Goal: Communication & Community: Ask a question

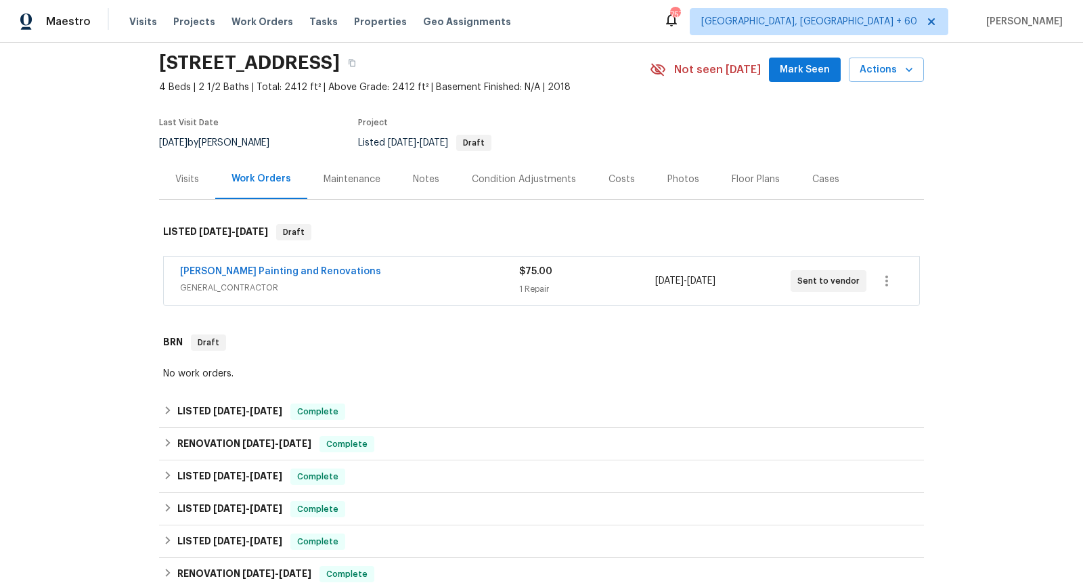
scroll to position [56, 0]
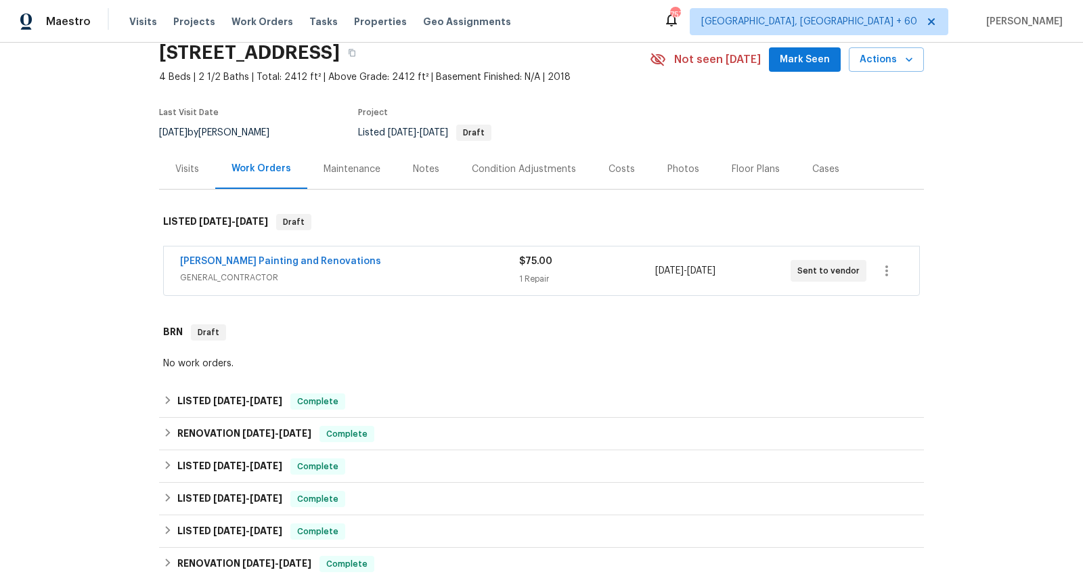
click at [406, 279] on span "GENERAL_CONTRACTOR" at bounding box center [349, 278] width 339 height 14
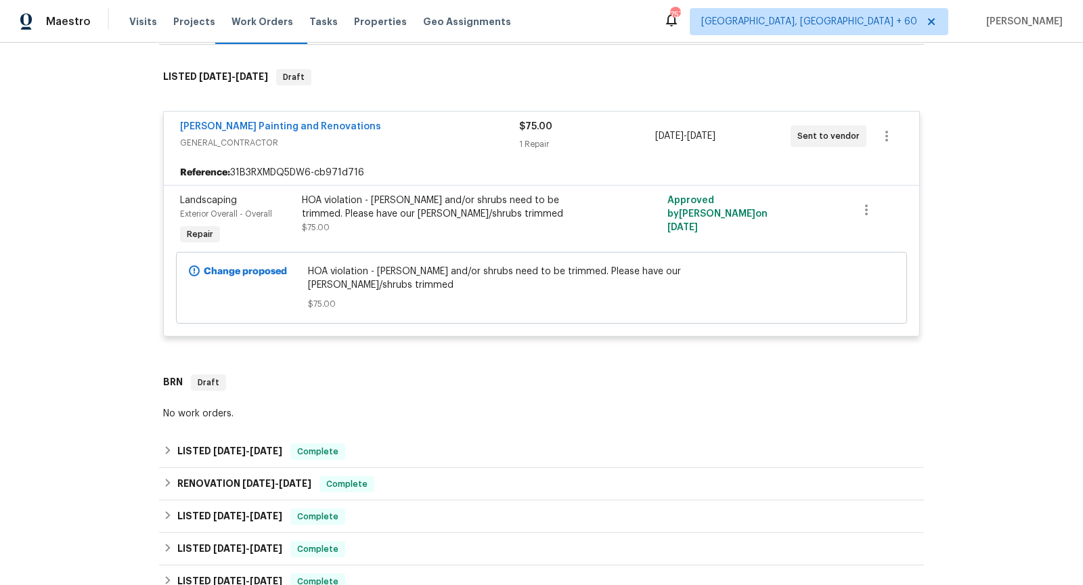
scroll to position [223, 0]
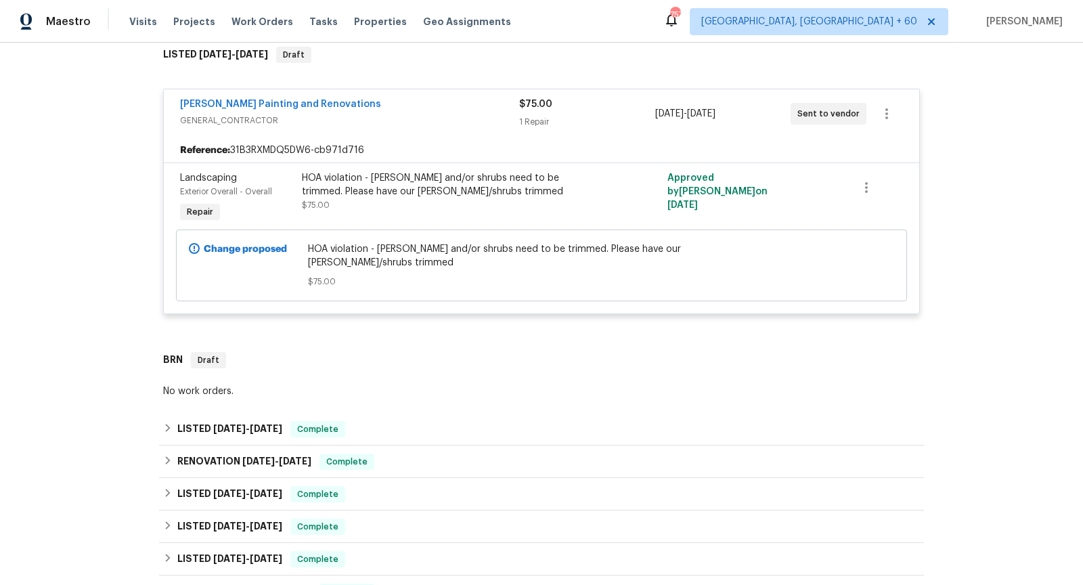
click at [265, 97] on span "[PERSON_NAME] Painting and Renovations" at bounding box center [280, 104] width 201 height 14
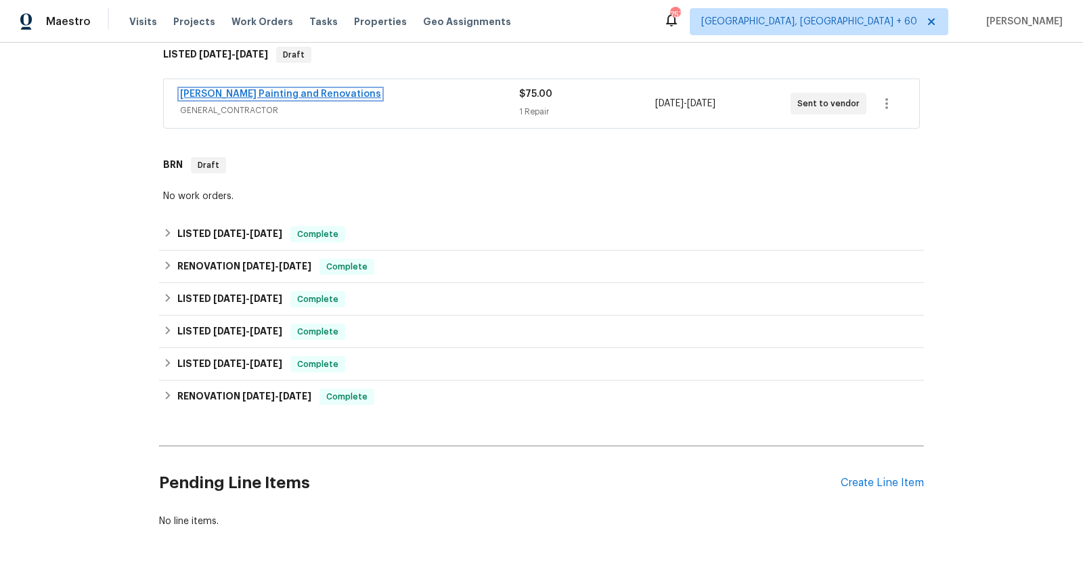
click at [267, 89] on link "[PERSON_NAME] Painting and Renovations" at bounding box center [280, 93] width 201 height 9
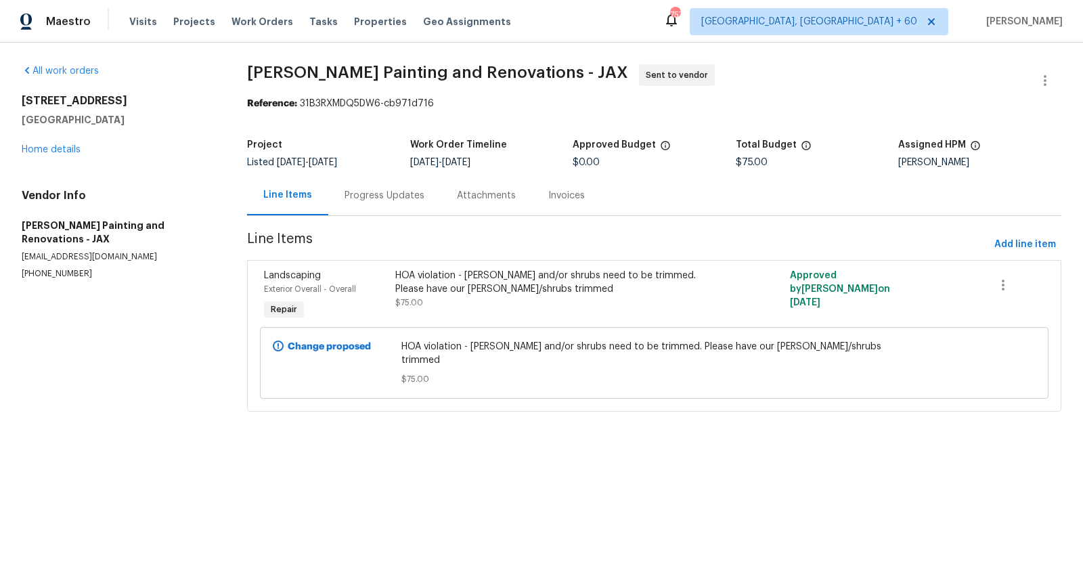
click at [375, 196] on div "Progress Updates" at bounding box center [385, 196] width 80 height 14
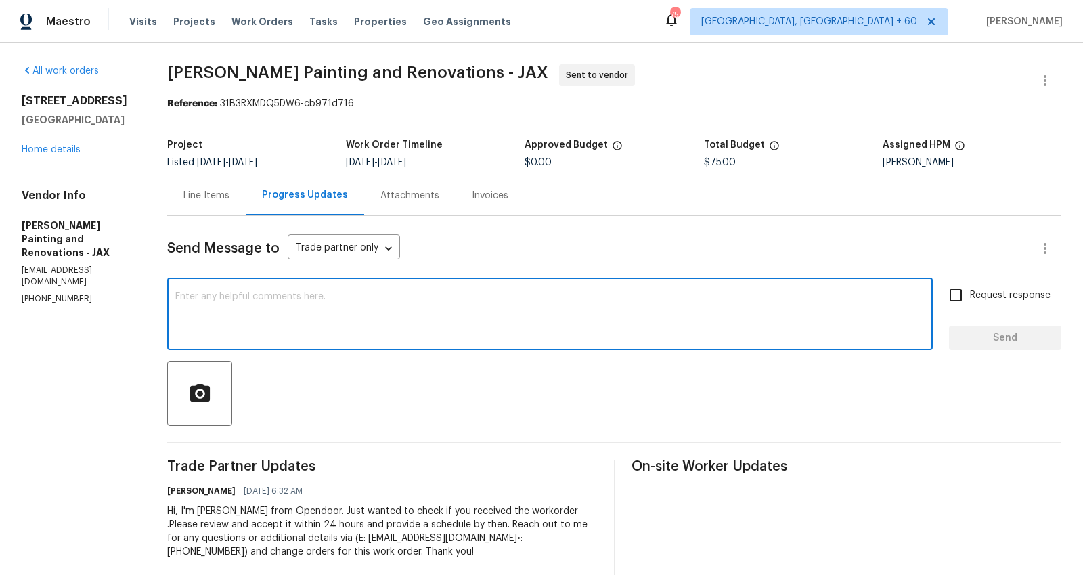
click at [380, 317] on textarea at bounding box center [549, 315] width 749 height 47
type textarea "Hey any update regarding the WO?"
click at [963, 301] on input "Request response" at bounding box center [956, 295] width 28 height 28
checkbox input "true"
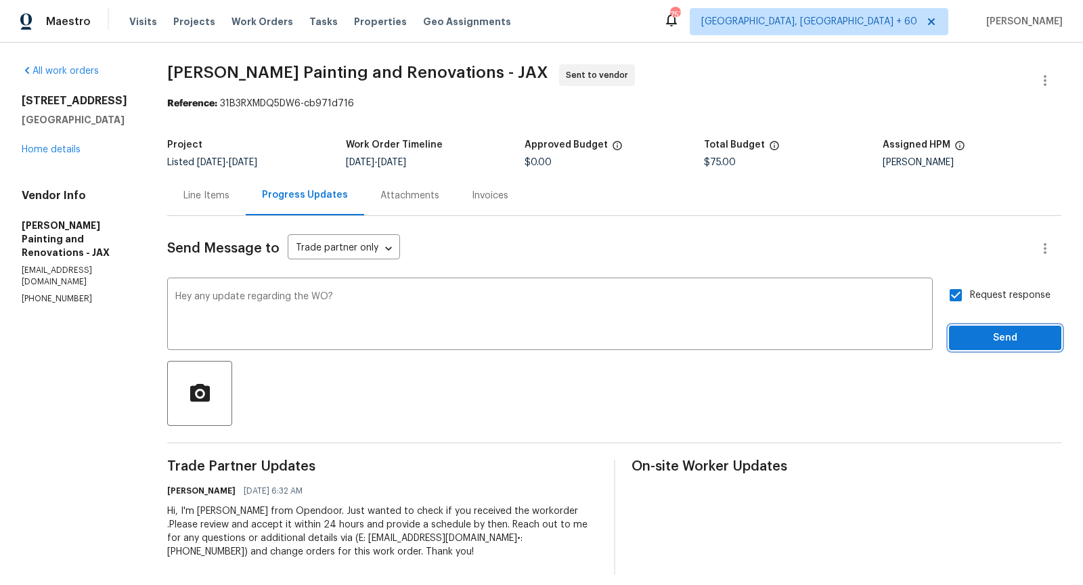
click at [998, 339] on span "Send" at bounding box center [1005, 338] width 91 height 17
